Goal: Browse casually

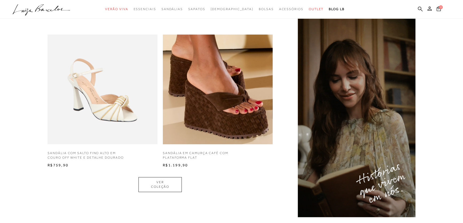
click at [24, 59] on div "INSPIRE-SE NO LOOK SANDÁLIA COM SALTO FINO ALTO EM COURO OFF WHITE E DETALHE DO…" at bounding box center [231, 109] width 463 height 218
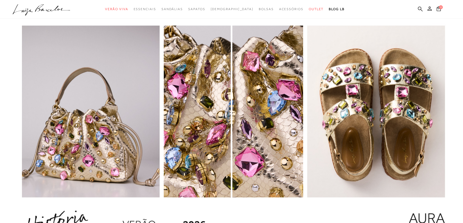
scroll to position [654, 0]
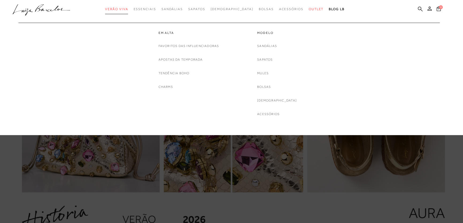
click at [127, 10] on span "Verão Viva" at bounding box center [116, 9] width 23 height 4
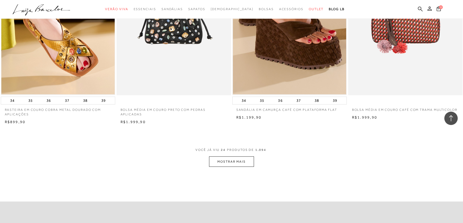
scroll to position [1141, 0]
click at [238, 163] on button "MOSTRAR MAIS" at bounding box center [231, 161] width 45 height 10
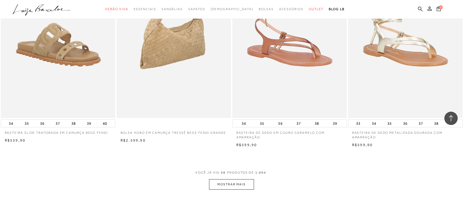
scroll to position [2379, 0]
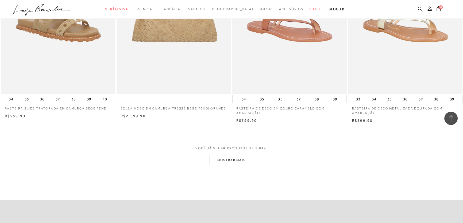
click at [233, 158] on button "MOSTRAR MAIS" at bounding box center [231, 160] width 45 height 10
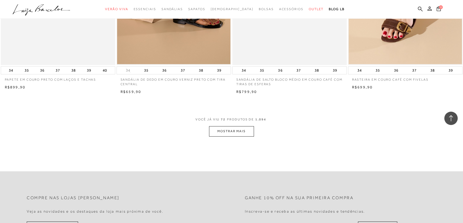
scroll to position [3690, 0]
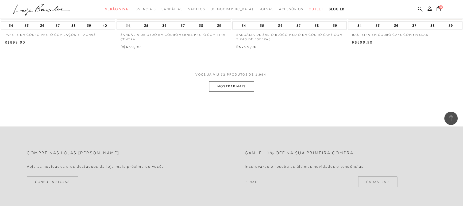
click at [233, 86] on button "MOSTRAR MAIS" at bounding box center [231, 86] width 45 height 10
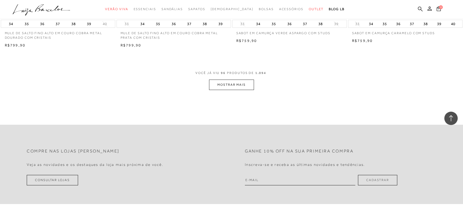
scroll to position [4976, 0]
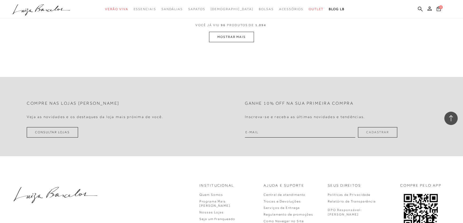
click at [235, 35] on button "MOSTRAR MAIS" at bounding box center [231, 37] width 45 height 10
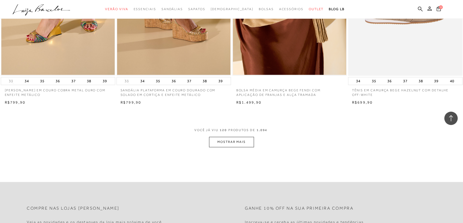
scroll to position [6142, 0]
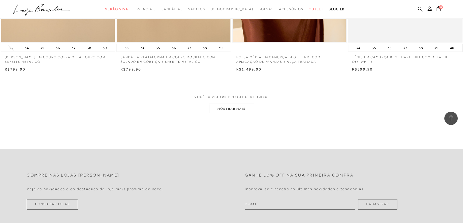
click at [224, 109] on button "MOSTRAR MAIS" at bounding box center [231, 109] width 45 height 10
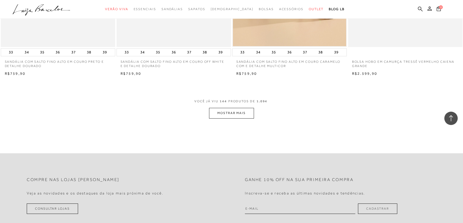
scroll to position [7380, 0]
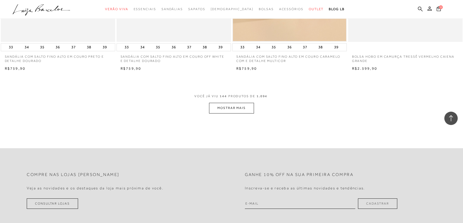
click at [238, 107] on button "MOSTRAR MAIS" at bounding box center [231, 108] width 45 height 10
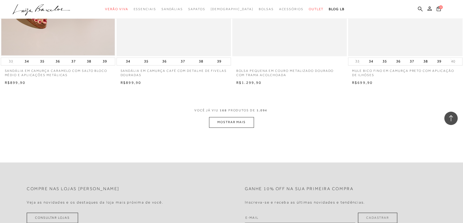
scroll to position [8618, 0]
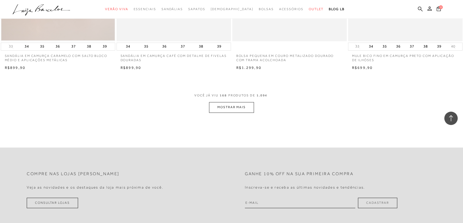
click at [236, 107] on button "MOSTRAR MAIS" at bounding box center [231, 107] width 45 height 10
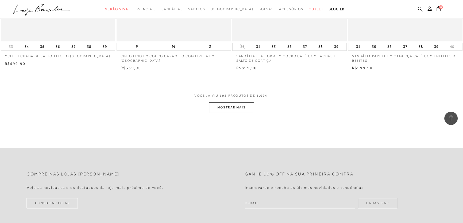
scroll to position [9856, 0]
click at [223, 105] on button "MOSTRAR MAIS" at bounding box center [231, 106] width 45 height 10
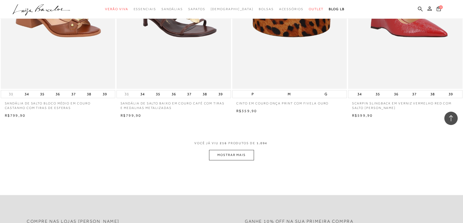
scroll to position [11070, 0]
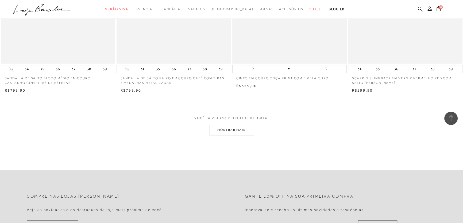
click at [230, 125] on button "MOSTRAR MAIS" at bounding box center [231, 130] width 45 height 10
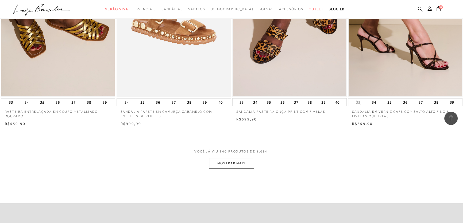
scroll to position [12284, 0]
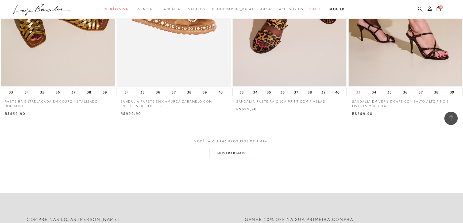
click at [237, 148] on button "MOSTRAR MAIS" at bounding box center [231, 153] width 45 height 10
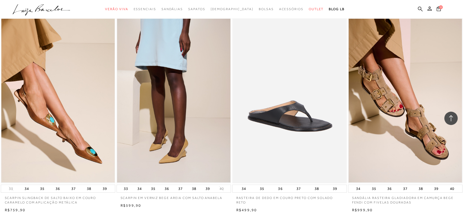
scroll to position [13522, 0]
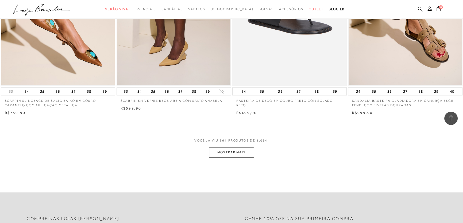
click at [235, 148] on button "MOSTRAR MAIS" at bounding box center [231, 152] width 45 height 10
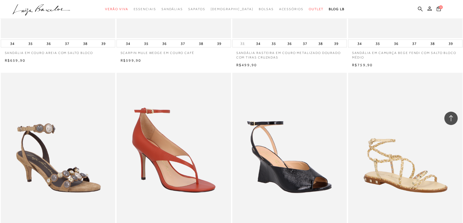
scroll to position [14396, 0]
